Goal: Transaction & Acquisition: Purchase product/service

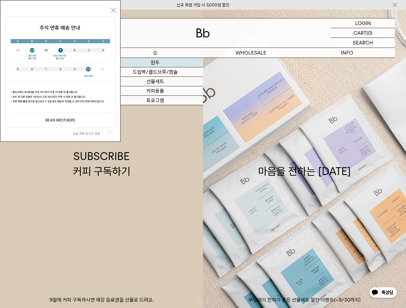
click at [158, 60] on link "원두" at bounding box center [155, 62] width 96 height 9
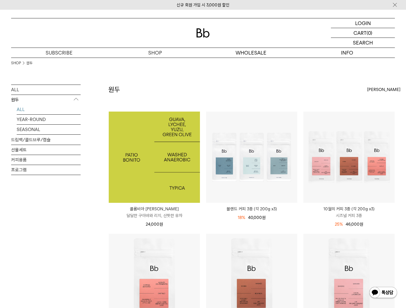
click at [154, 164] on img at bounding box center [154, 157] width 91 height 91
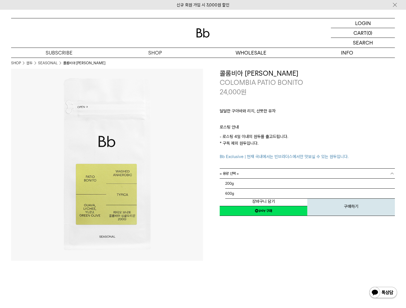
click at [262, 176] on link "= 용량 선택 =" at bounding box center [307, 174] width 175 height 10
click at [255, 186] on li "200g" at bounding box center [310, 184] width 170 height 10
click at [255, 182] on link "= 분쇄도 선택 =" at bounding box center [307, 184] width 175 height 10
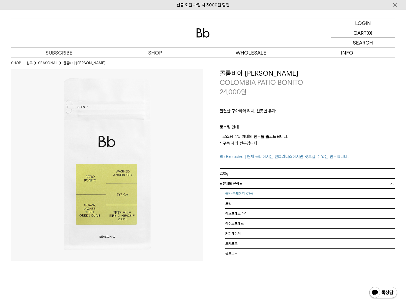
click at [248, 195] on li "홀빈(분쇄하지 않음)" at bounding box center [310, 194] width 170 height 10
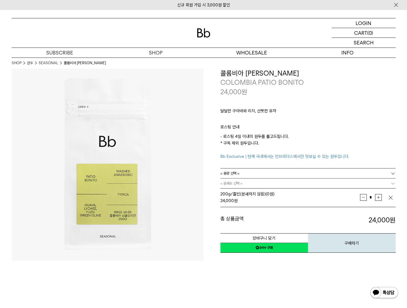
click at [239, 175] on span "= 용량 선택 =" at bounding box center [229, 174] width 19 height 10
click at [239, 183] on li "200g" at bounding box center [311, 184] width 170 height 10
click at [238, 185] on span "= 분쇄도 선택 =" at bounding box center [231, 184] width 22 height 10
click at [255, 184] on link "= 분쇄도 선택 =" at bounding box center [307, 184] width 175 height 10
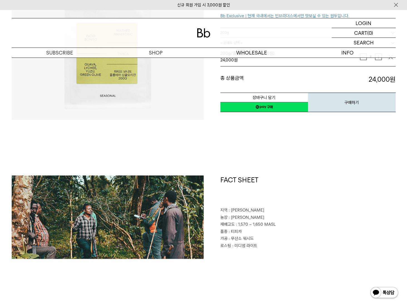
scroll to position [195, 0]
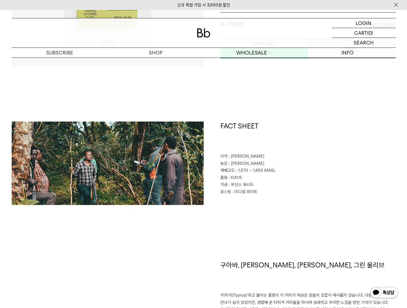
click at [315, 213] on div "FACT SHEET 지역 : [GEOGRAPHIC_DATA] 농장 : [PERSON_NAME] 재배고도 : 1,570 ~ 1,650 MASL …" at bounding box center [204, 191] width 384 height 139
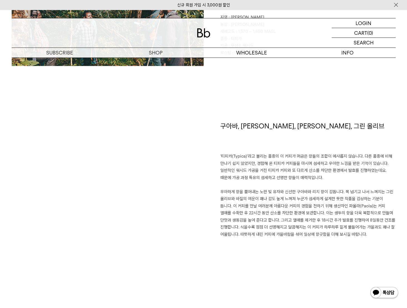
scroll to position [223, 0]
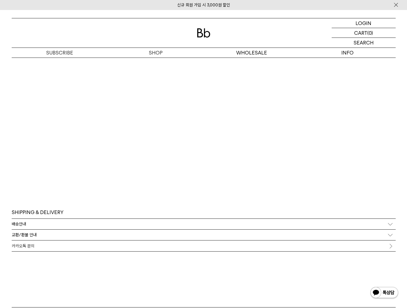
scroll to position [1030, 0]
